Goal: Task Accomplishment & Management: Manage account settings

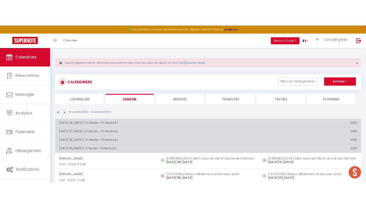
scroll to position [149, 0]
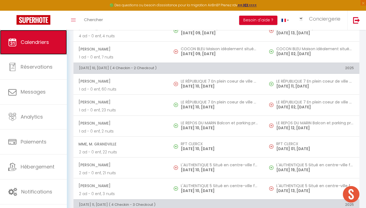
click at [32, 40] on span "Calendriers" at bounding box center [35, 42] width 28 height 7
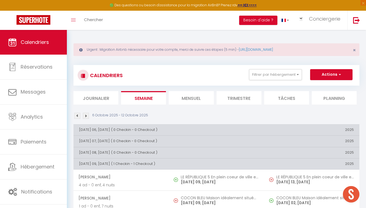
drag, startPoint x: 202, startPoint y: 97, endPoint x: 214, endPoint y: 95, distance: 11.7
click at [204, 97] on li "Mensuel" at bounding box center [191, 97] width 45 height 13
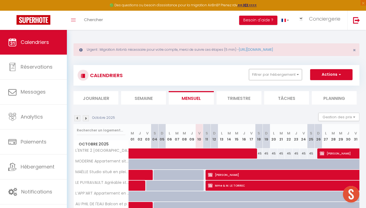
click at [297, 76] on button "Filtrer par hébergement" at bounding box center [275, 74] width 53 height 11
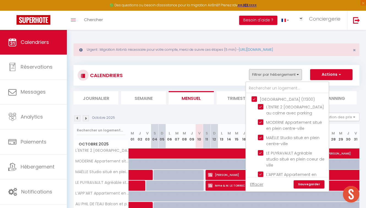
click at [255, 98] on input "[GEOGRAPHIC_DATA] (17300)" at bounding box center [292, 99] width 83 height 6
checkbox input "false"
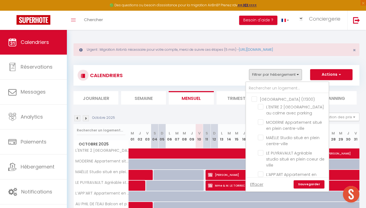
checkbox input "false"
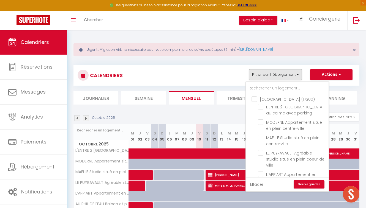
checkbox input "false"
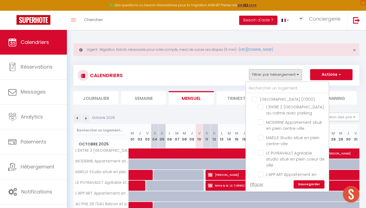
checkbox input "false"
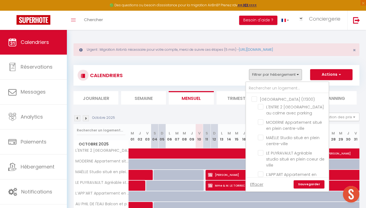
checkbox input "false"
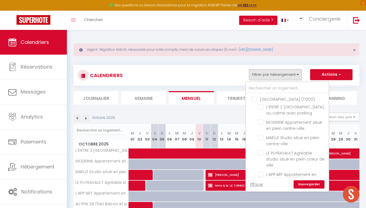
checkbox input "false"
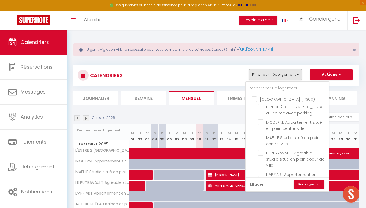
checkbox input "false"
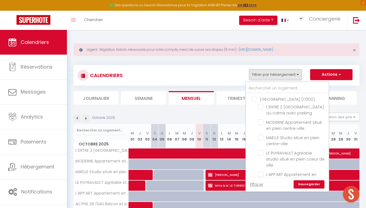
checkbox input "false"
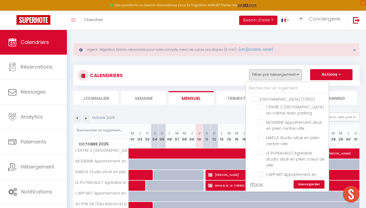
checkbox input "false"
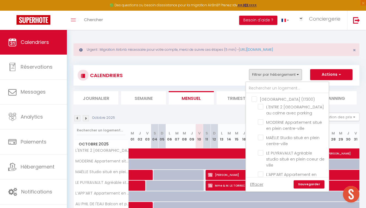
checkbox input "false"
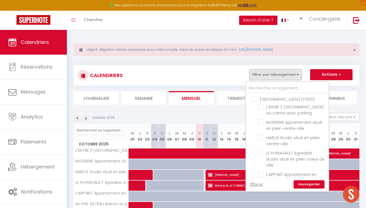
checkbox input "false"
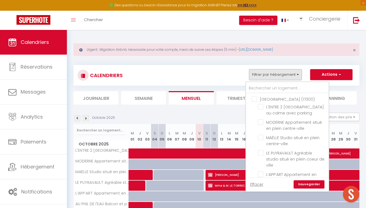
checkbox input "false"
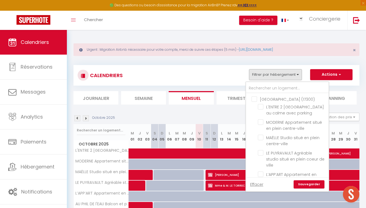
checkbox input "false"
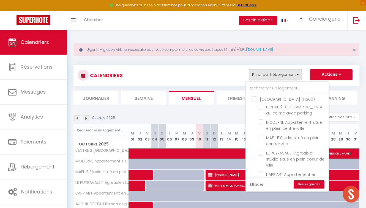
checkbox input "false"
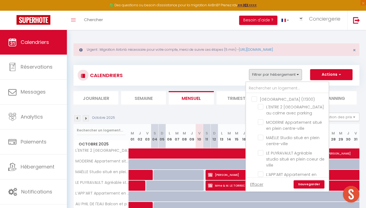
checkbox input "false"
click at [309, 184] on link "Sauvegarder" at bounding box center [308, 185] width 31 height 8
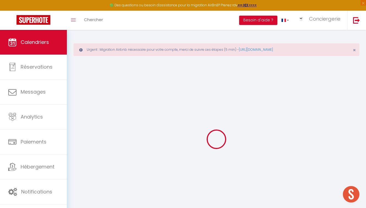
select select
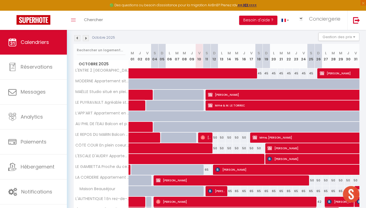
scroll to position [81, 0]
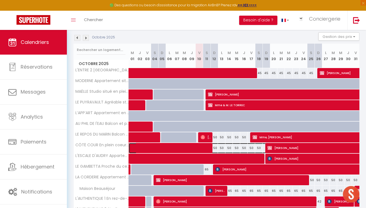
click at [204, 147] on span at bounding box center [203, 148] width 139 height 10
select select "OK"
select select "KO"
select select "0"
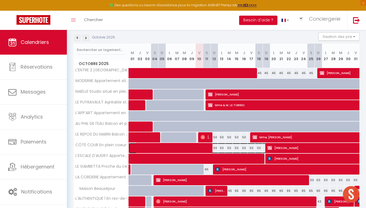
select select "1"
select select
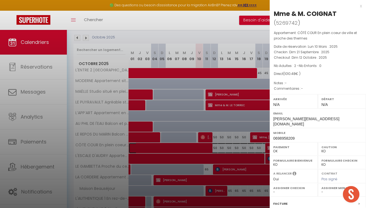
select select "52362"
